Goal: Find specific page/section: Find specific page/section

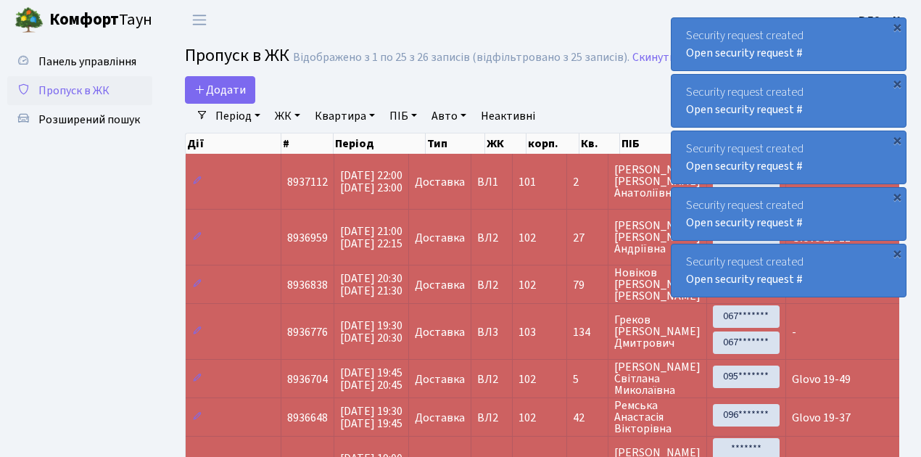
select select "25"
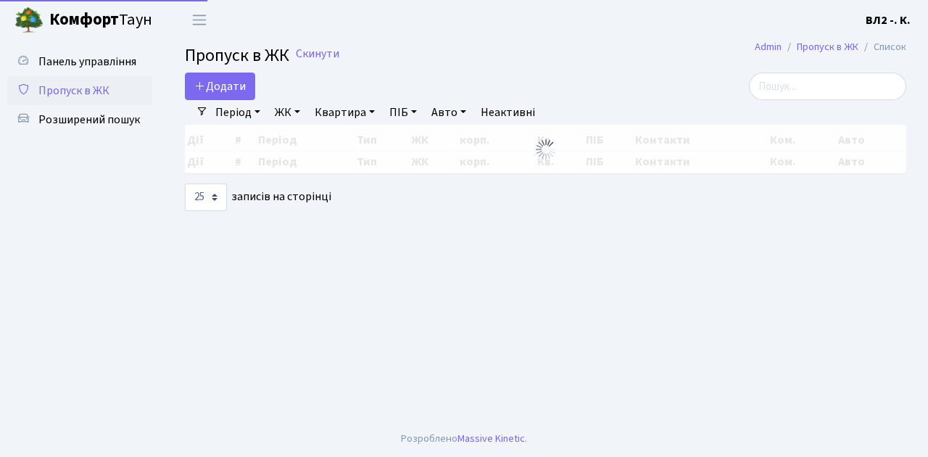
select select "25"
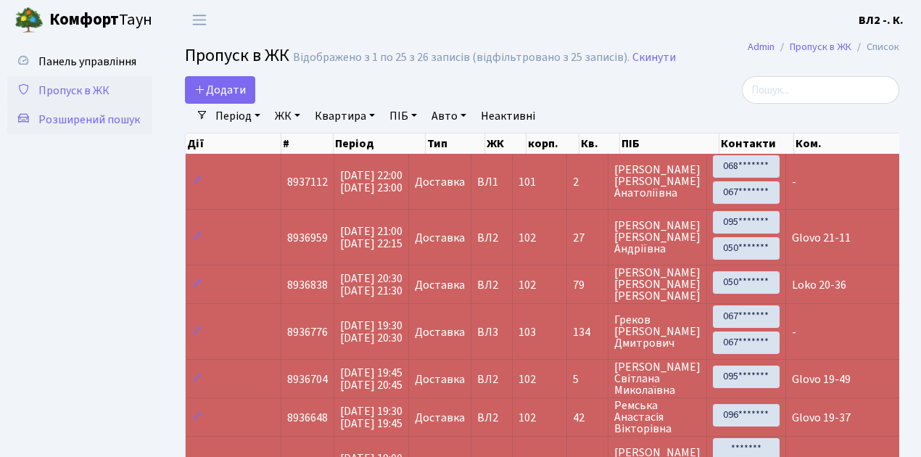
click at [120, 122] on span "Розширений пошук" at bounding box center [89, 120] width 102 height 16
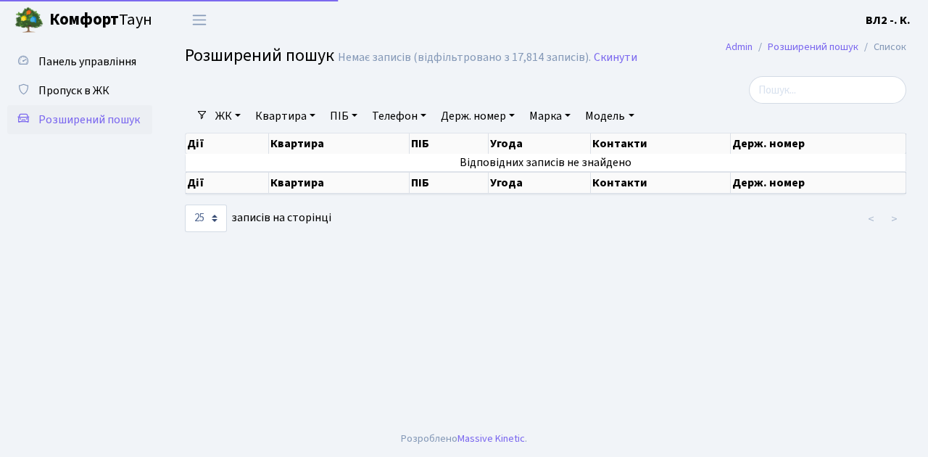
select select "25"
click at [316, 116] on link "Квартира" at bounding box center [285, 116] width 72 height 25
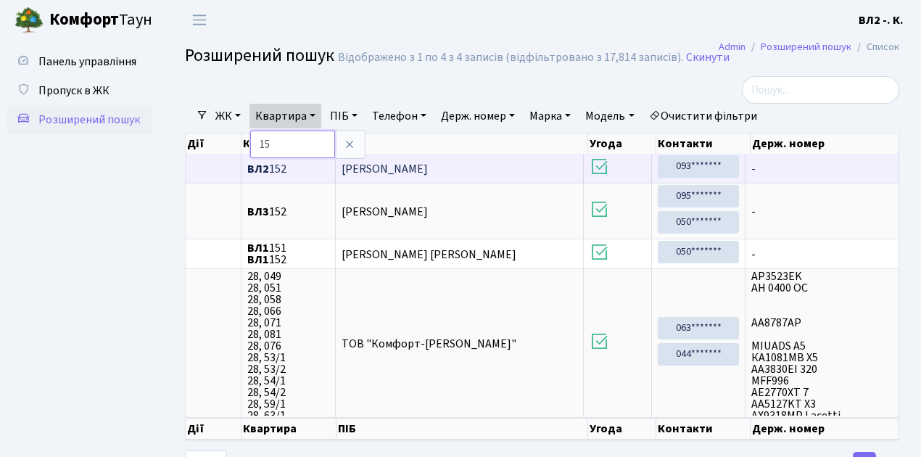
type input "1"
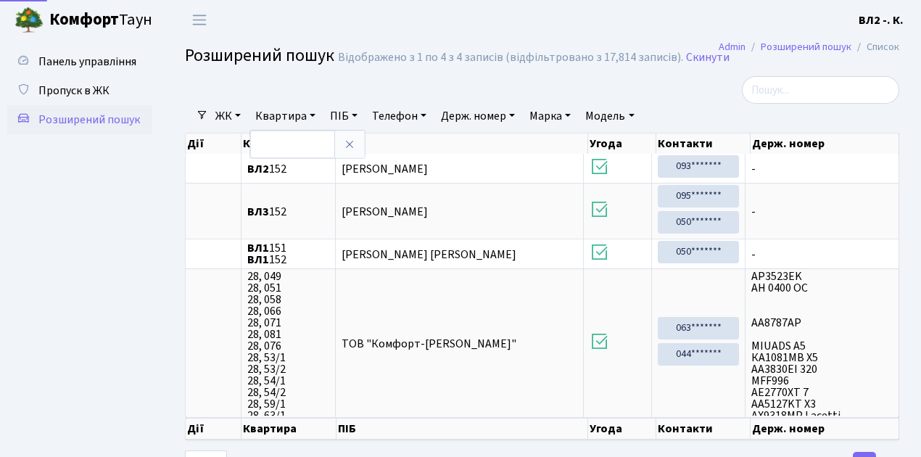
click at [61, 234] on ul "Панель управління Пропуск в ЖК Розширений пошук" at bounding box center [79, 259] width 145 height 425
click at [71, 91] on span "Пропуск в ЖК" at bounding box center [73, 91] width 71 height 16
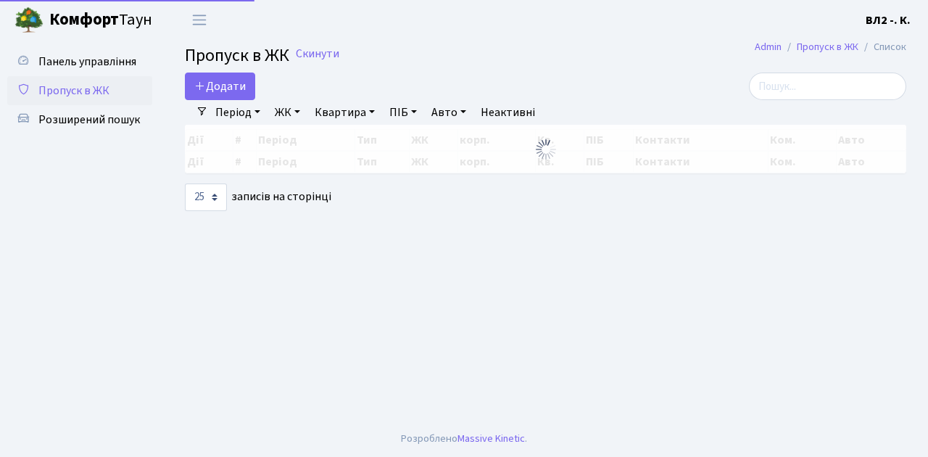
select select "25"
